Goal: Task Accomplishment & Management: Use online tool/utility

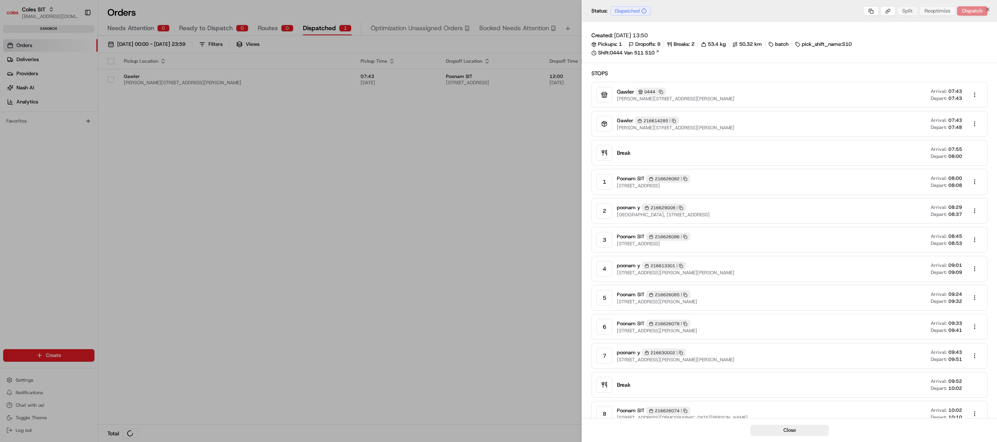
drag, startPoint x: 0, startPoint y: 0, endPoint x: 346, endPoint y: 267, distance: 436.5
click at [346, 267] on div at bounding box center [498, 221] width 997 height 442
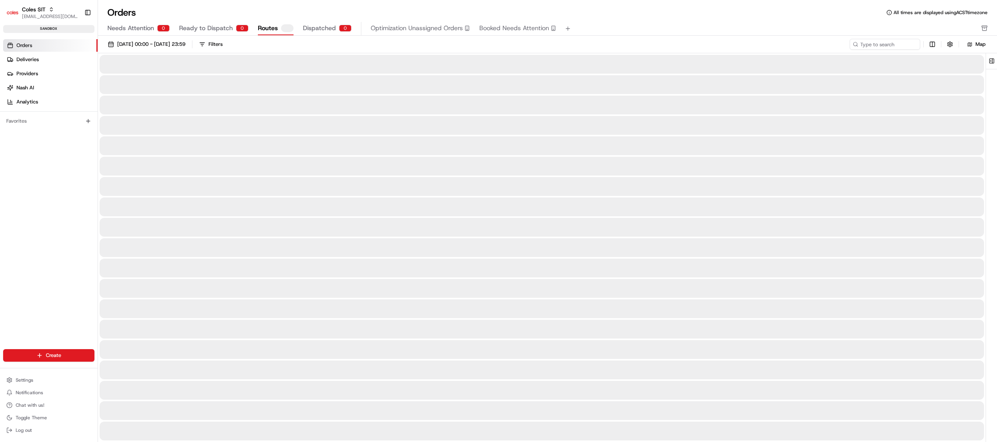
click at [268, 30] on span "Routes" at bounding box center [268, 28] width 20 height 9
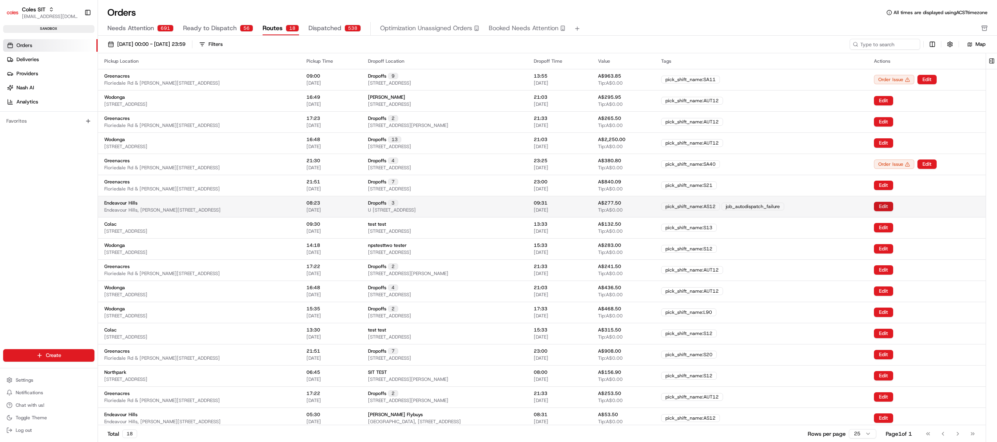
click at [893, 211] on button "Edit" at bounding box center [883, 206] width 19 height 9
click at [893, 207] on button "Edit" at bounding box center [883, 206] width 19 height 9
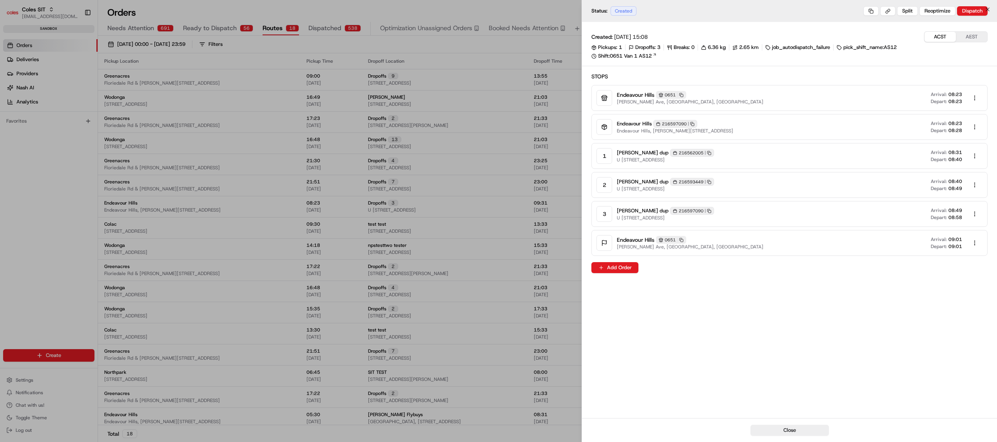
click at [535, 235] on div at bounding box center [498, 221] width 997 height 442
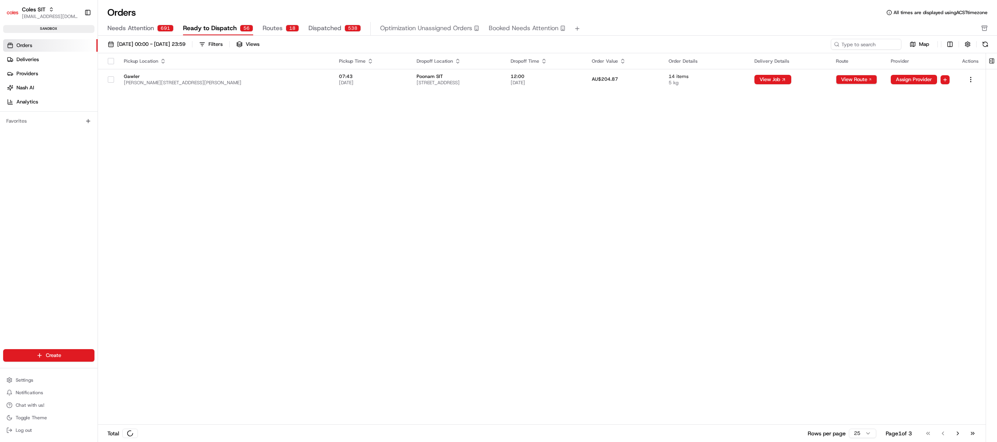
click at [222, 32] on span "Ready to Dispatch" at bounding box center [210, 28] width 54 height 9
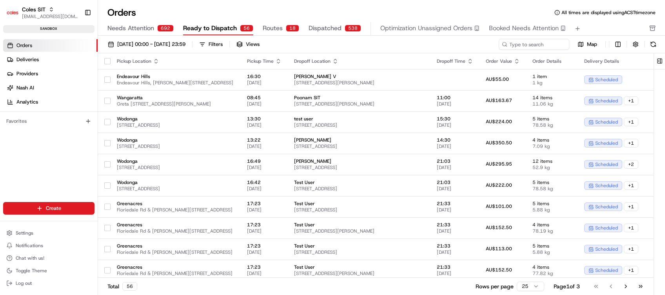
click at [269, 30] on span "Routes" at bounding box center [273, 28] width 20 height 9
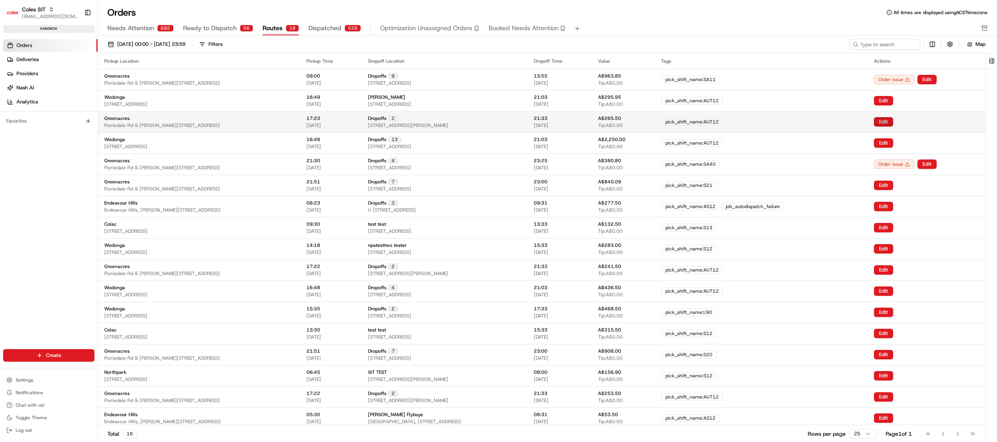
click at [893, 119] on button "Edit" at bounding box center [883, 121] width 19 height 9
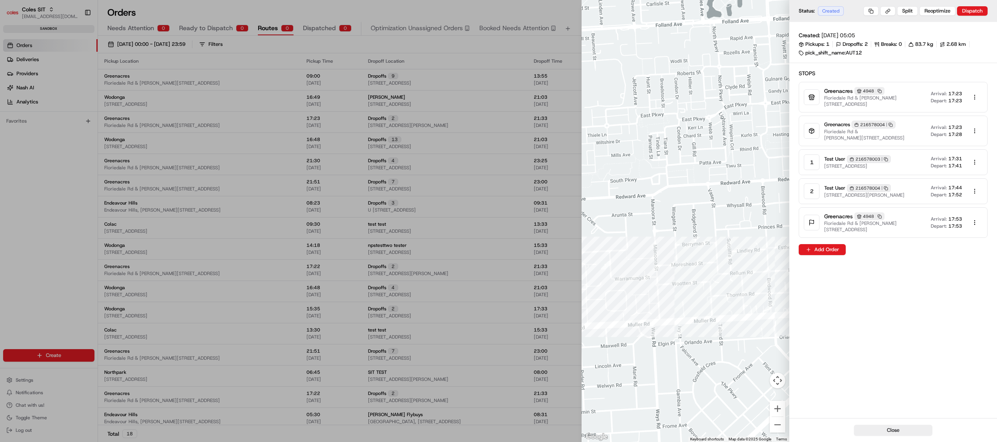
click at [562, 167] on div at bounding box center [498, 221] width 997 height 442
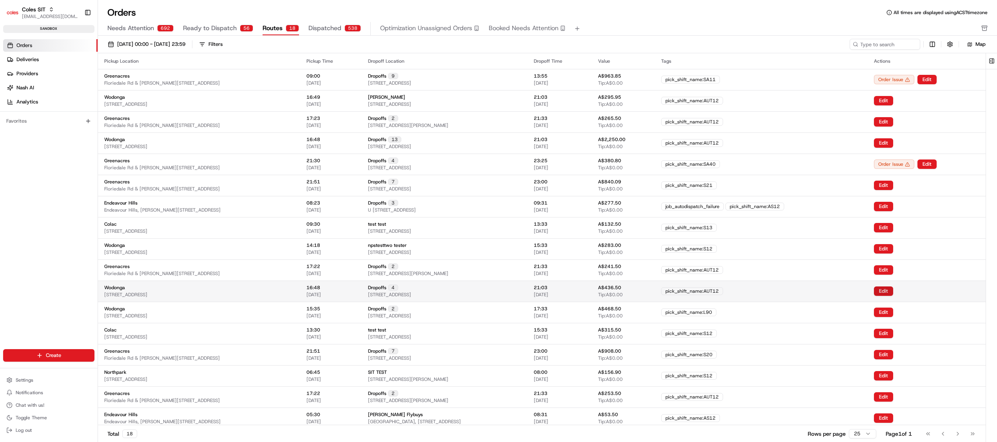
click at [893, 292] on button "Edit" at bounding box center [883, 291] width 19 height 9
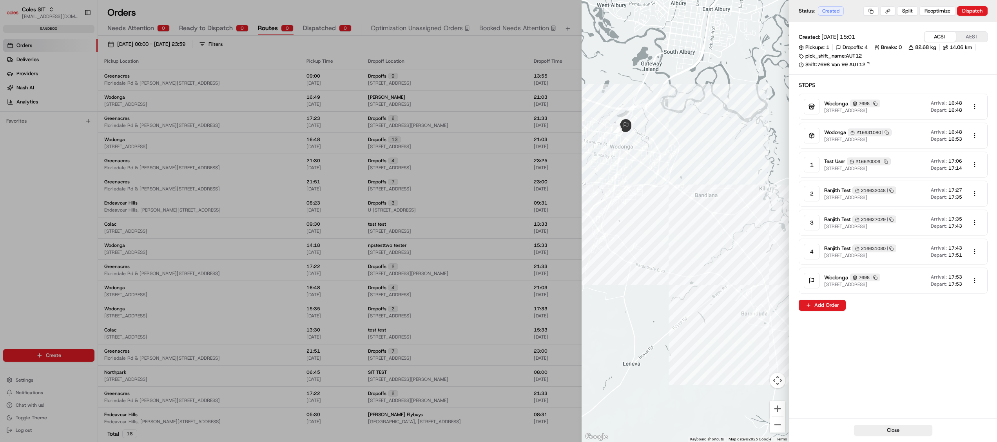
click at [559, 161] on div at bounding box center [498, 221] width 997 height 442
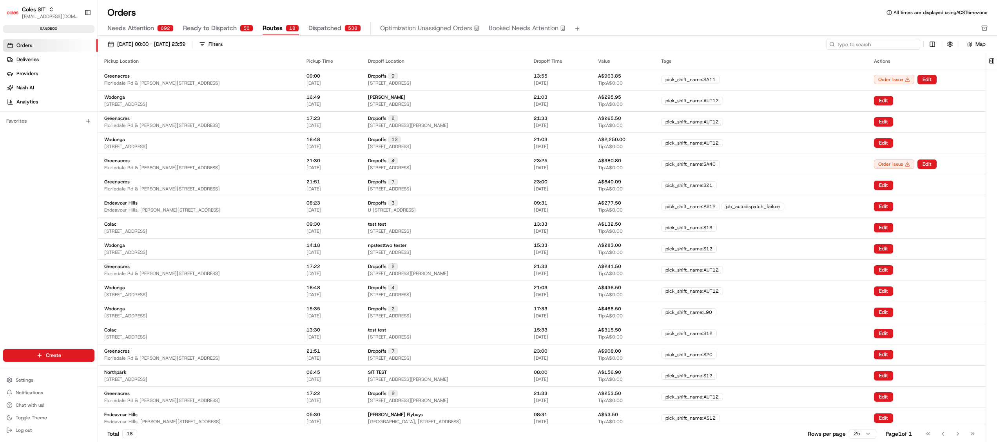
click at [895, 44] on input at bounding box center [873, 44] width 94 height 11
paste input "216626082"
type input "216626082"
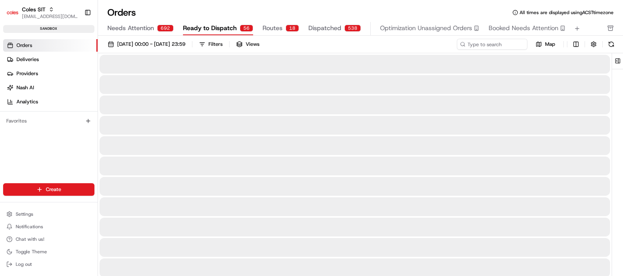
click at [212, 34] on button "Ready to Dispatch 56" at bounding box center [218, 28] width 70 height 13
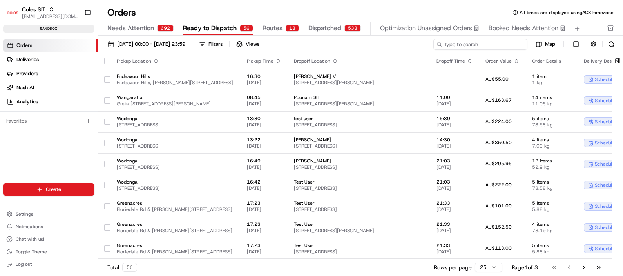
click at [494, 46] on input at bounding box center [481, 44] width 94 height 11
paste input "216626082"
type input "216626082"
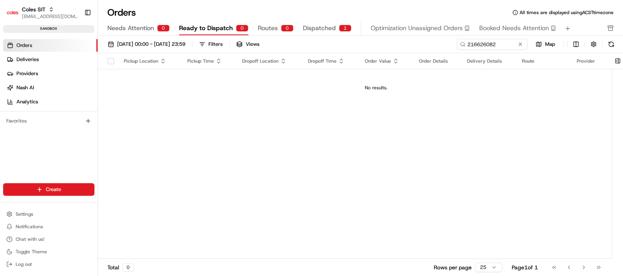
click at [278, 28] on button "Routes 0" at bounding box center [276, 28] width 36 height 13
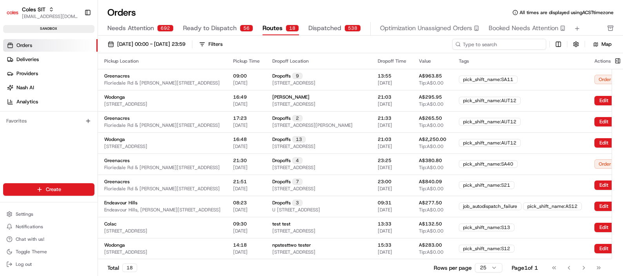
click at [495, 44] on input at bounding box center [499, 44] width 94 height 11
paste input "216626082"
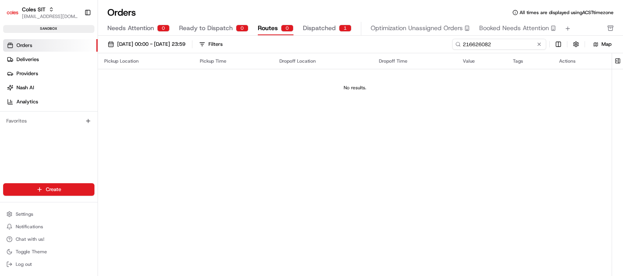
type input "216626082"
